Goal: Information Seeking & Learning: Learn about a topic

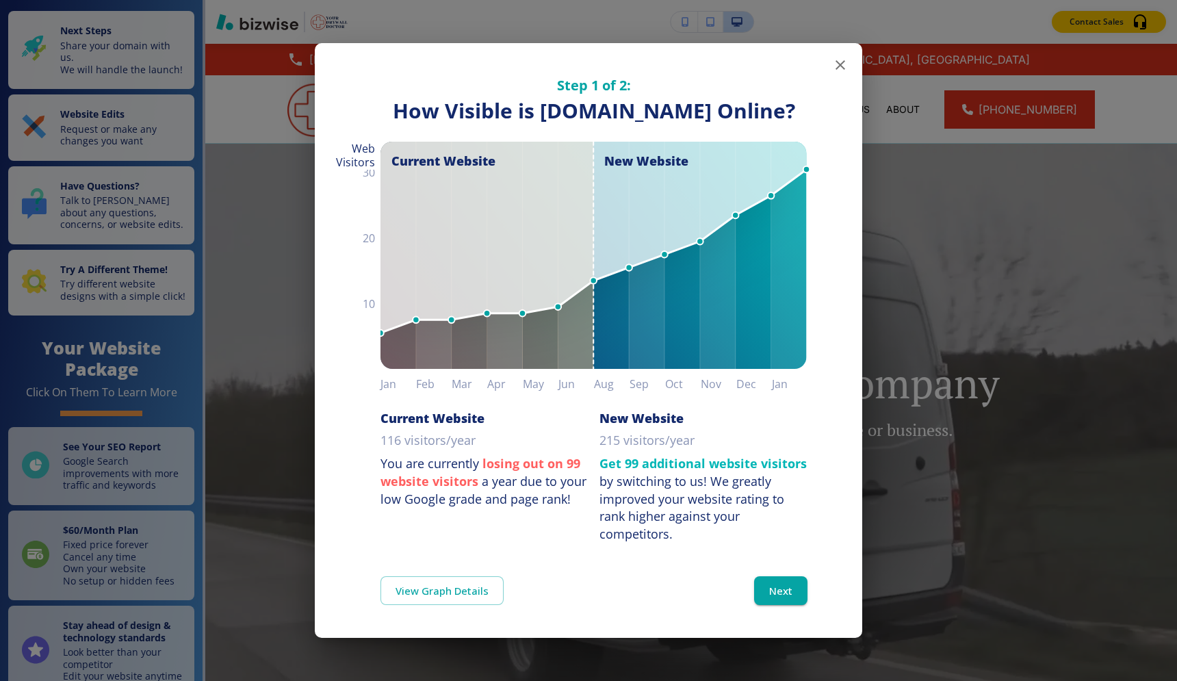
click at [840, 60] on icon "button" at bounding box center [841, 65] width 10 height 10
